Goal: Task Accomplishment & Management: Complete application form

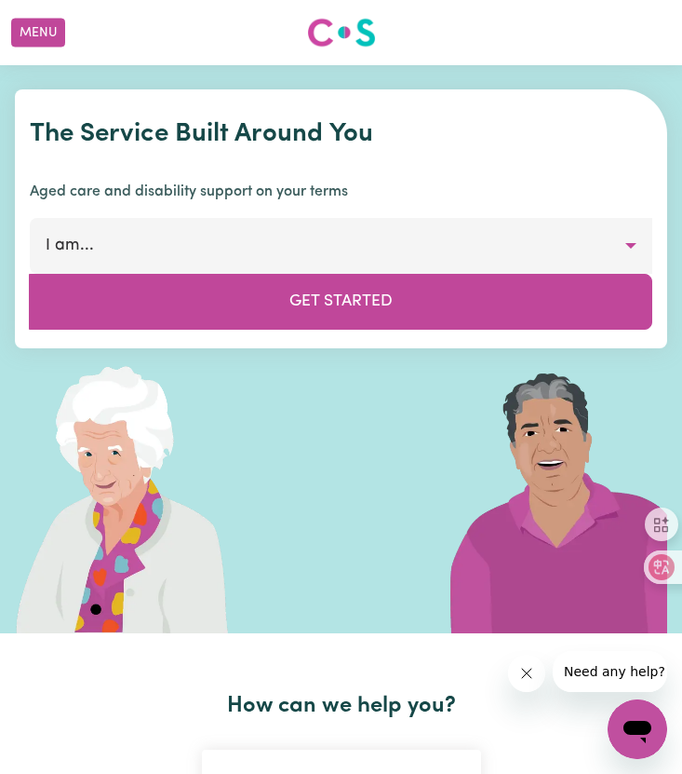
click at [198, 241] on button "I am..." at bounding box center [341, 246] width 623 height 56
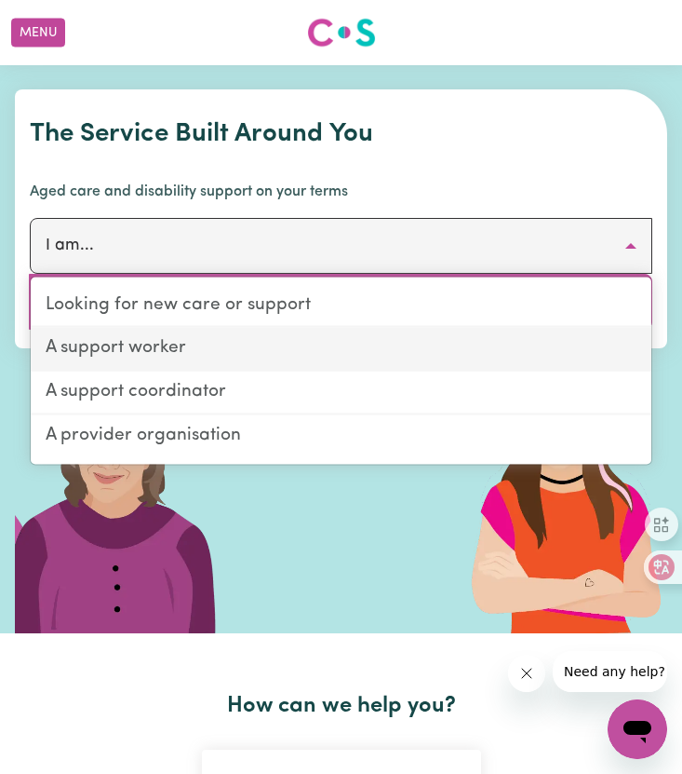
click at [181, 345] on link "A support worker" at bounding box center [341, 350] width 621 height 44
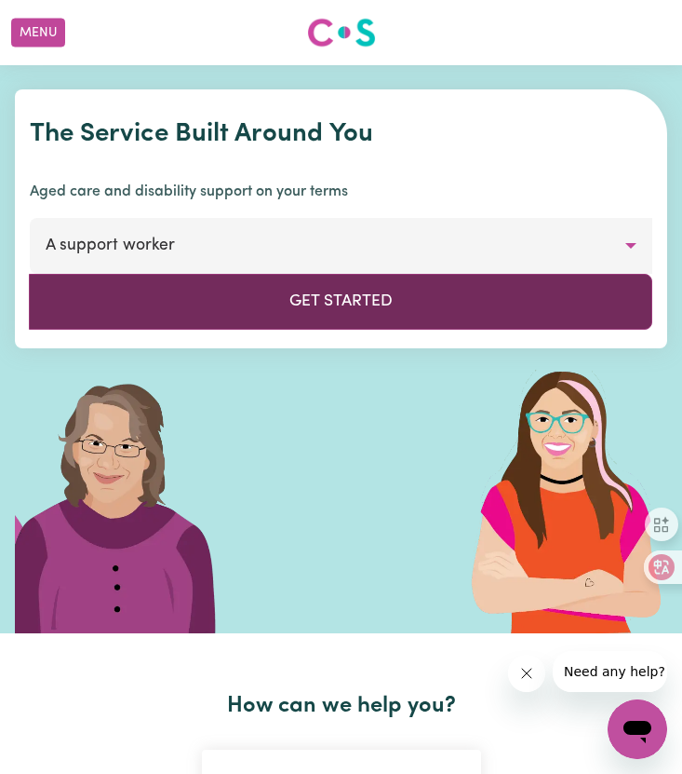
click at [224, 311] on button "Get Started" at bounding box center [341, 302] width 624 height 56
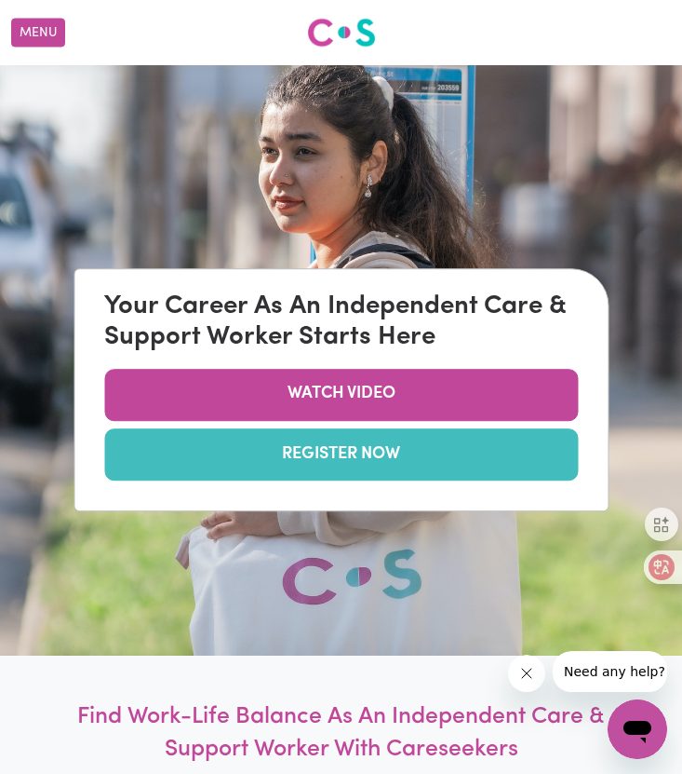
click at [231, 465] on link "REGISTER NOW" at bounding box center [341, 454] width 474 height 52
